Goal: Information Seeking & Learning: Learn about a topic

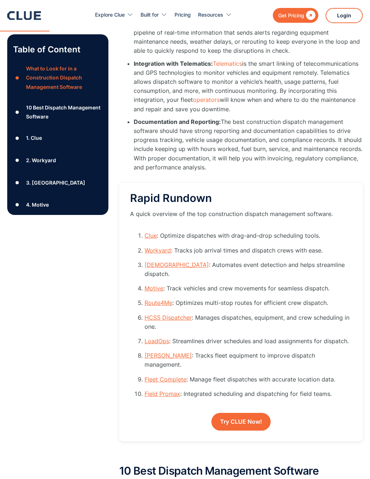
scroll to position [725, 0]
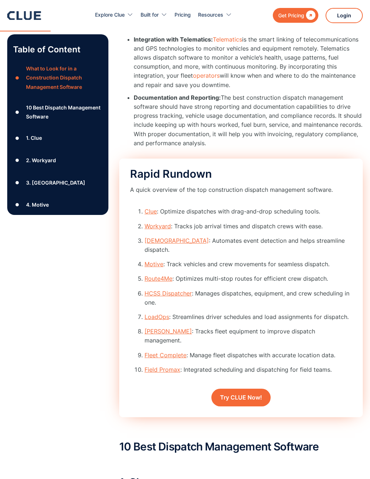
click at [157, 275] on link "Route4Me" at bounding box center [158, 278] width 28 height 7
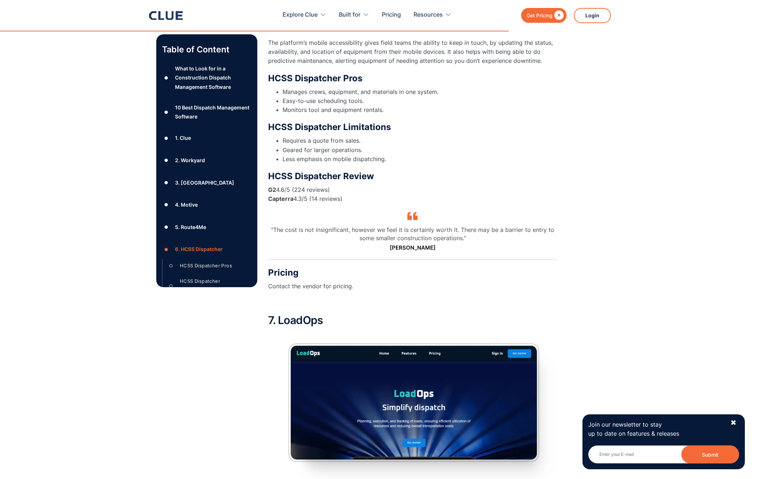
scroll to position [5042, 0]
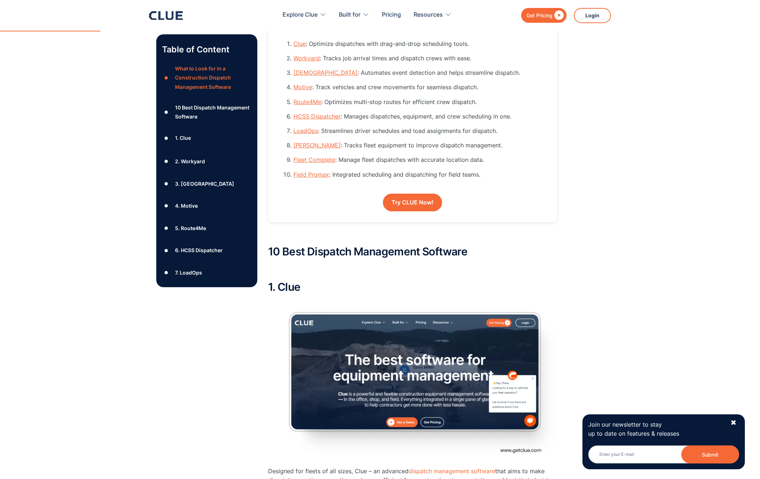
scroll to position [725, 0]
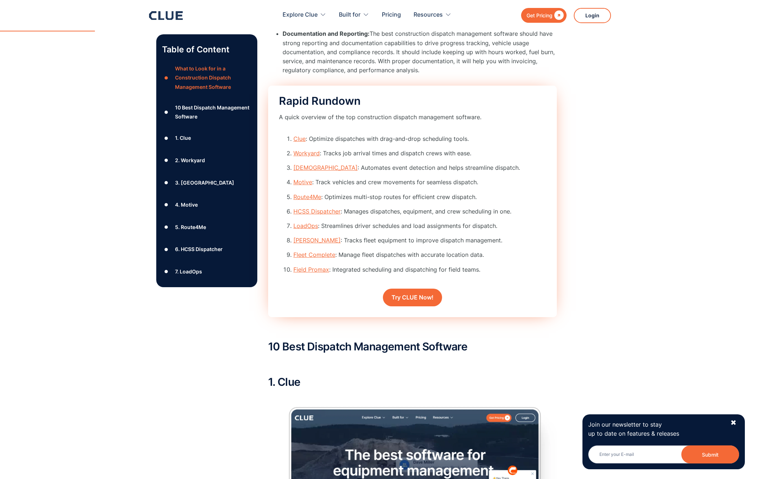
click at [314, 210] on link "HCSS Dispatcher" at bounding box center [317, 211] width 47 height 7
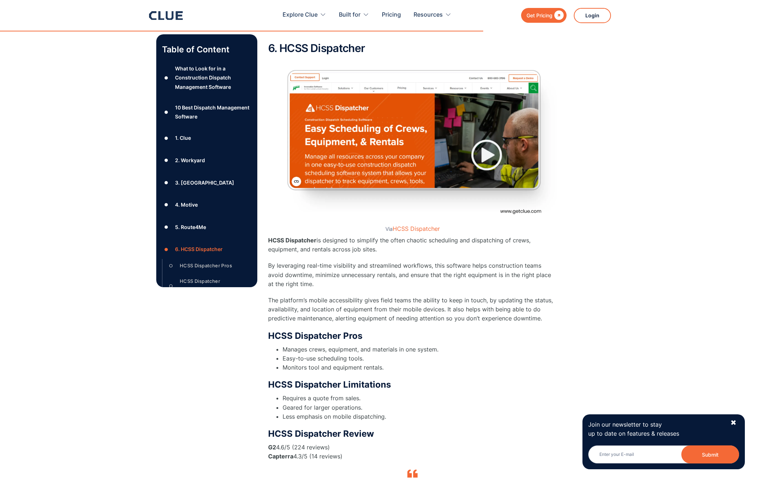
scroll to position [4767, 0]
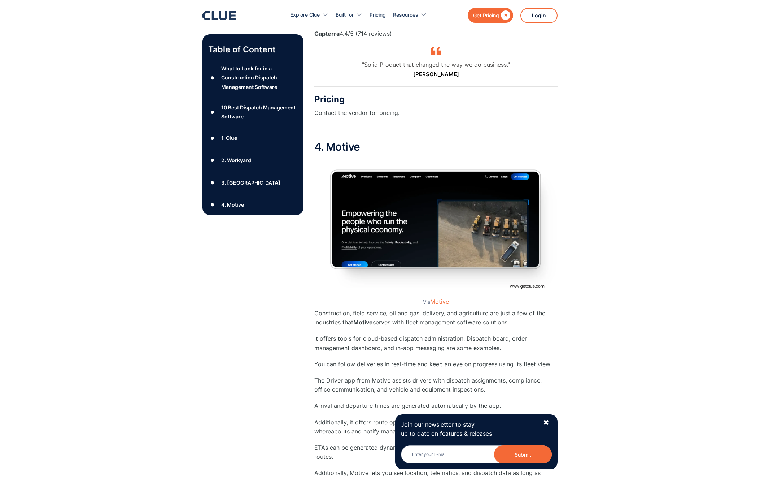
scroll to position [4257, 0]
